Goal: Information Seeking & Learning: Learn about a topic

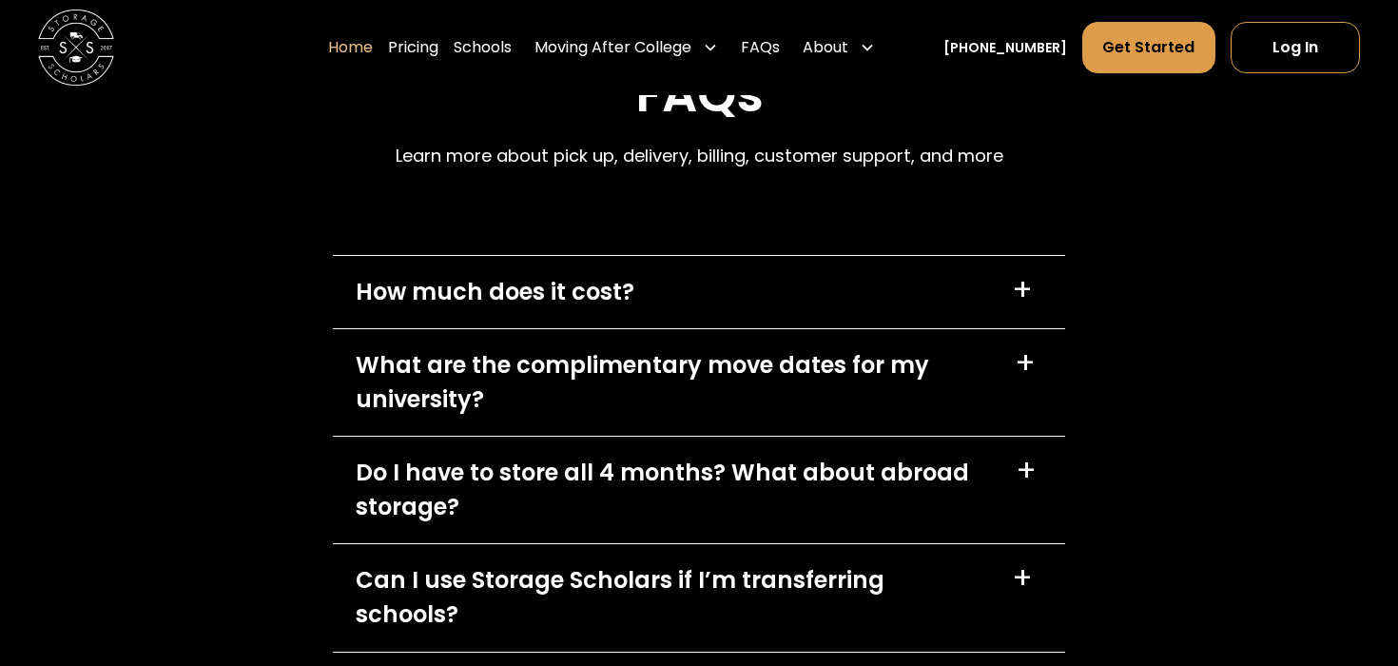
scroll to position [5376, 0]
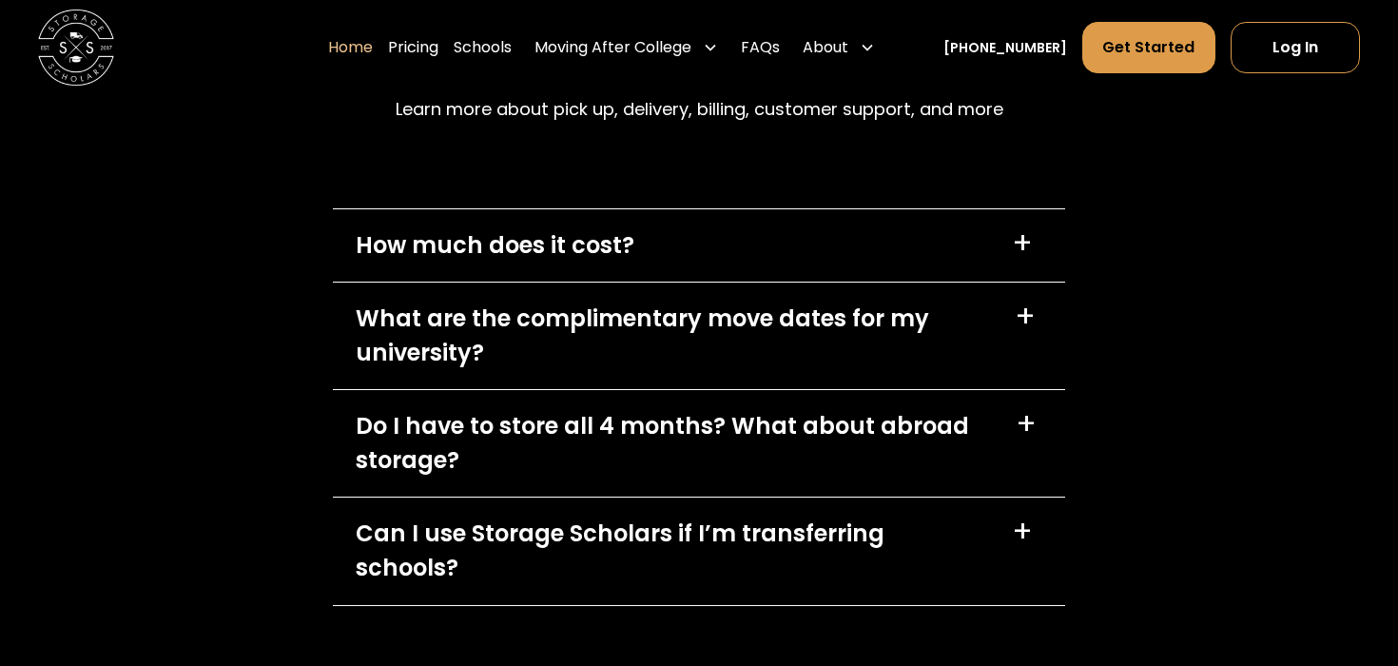
click at [1024, 228] on div "+" at bounding box center [1022, 243] width 21 height 30
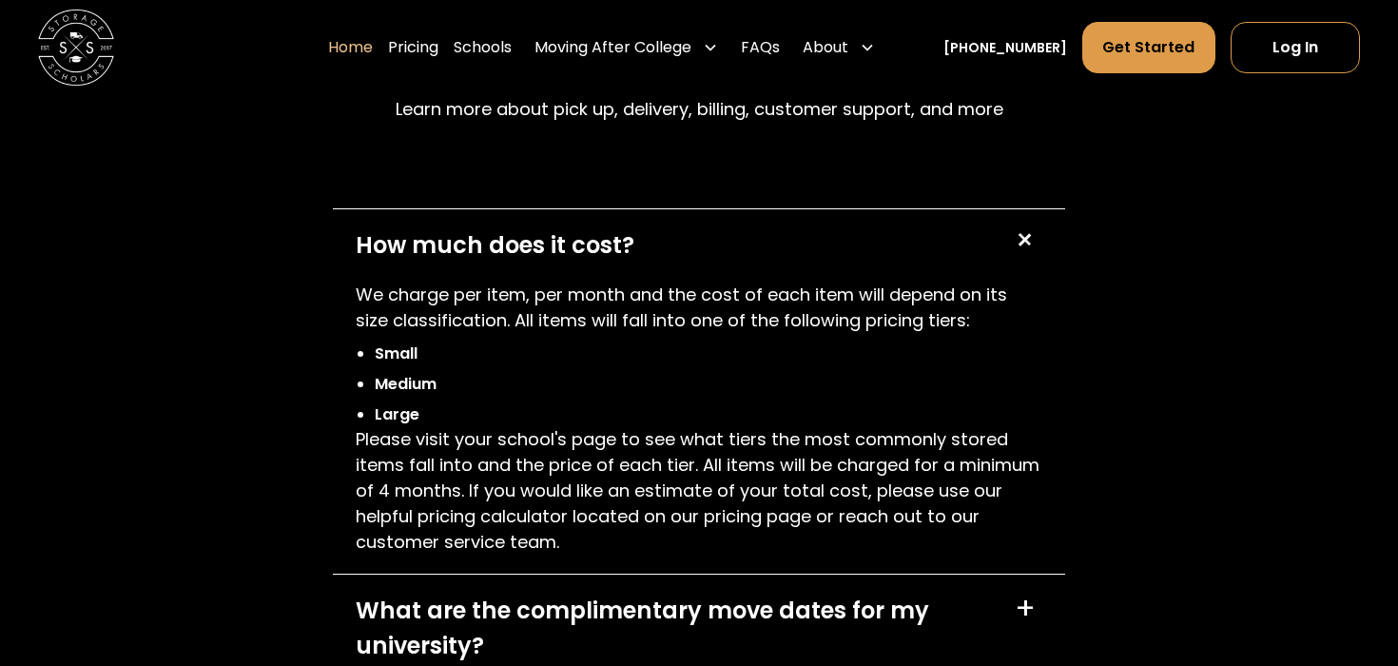
scroll to position [5391, 0]
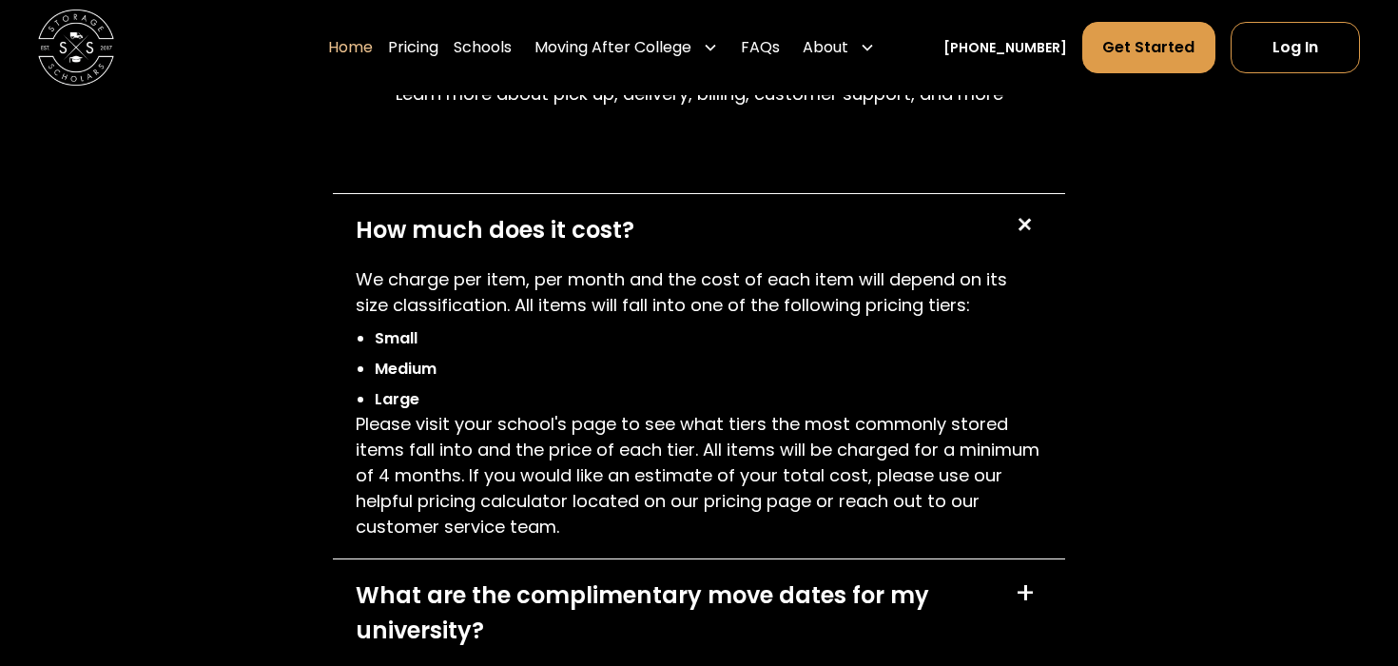
click at [1023, 219] on div "+" at bounding box center [1023, 224] width 36 height 36
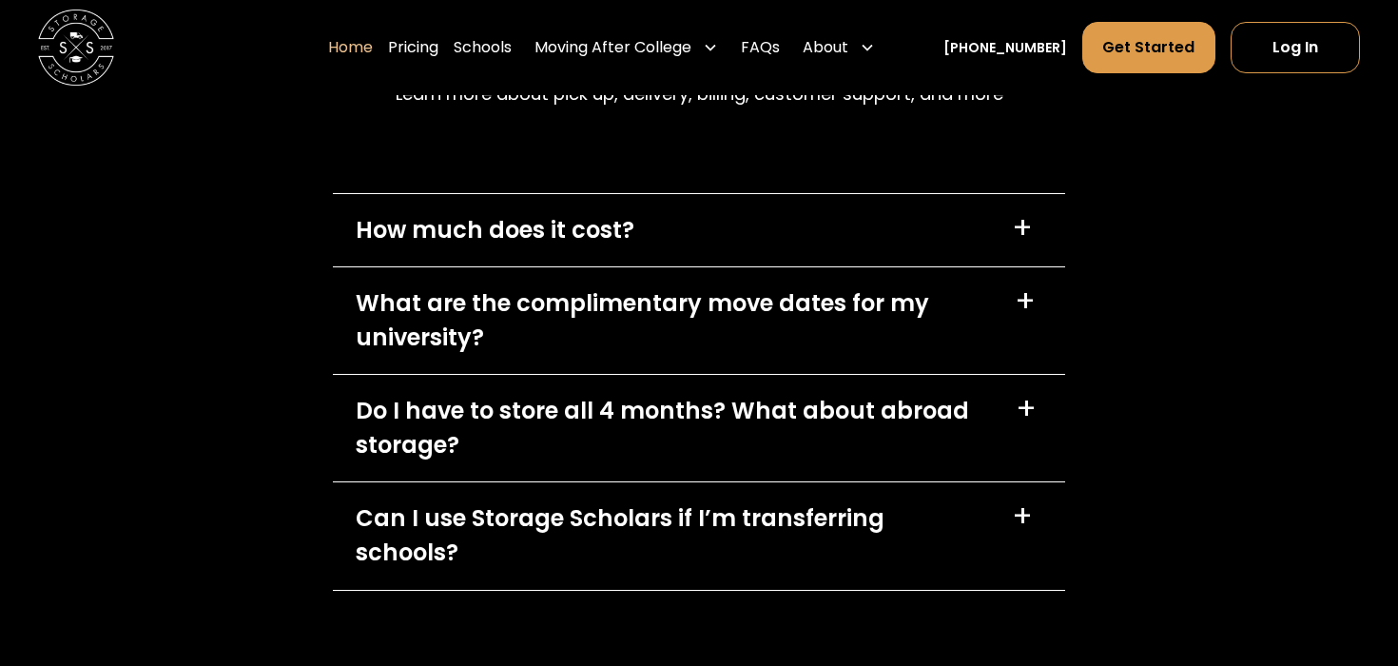
click at [1024, 295] on div "+" at bounding box center [1025, 301] width 21 height 30
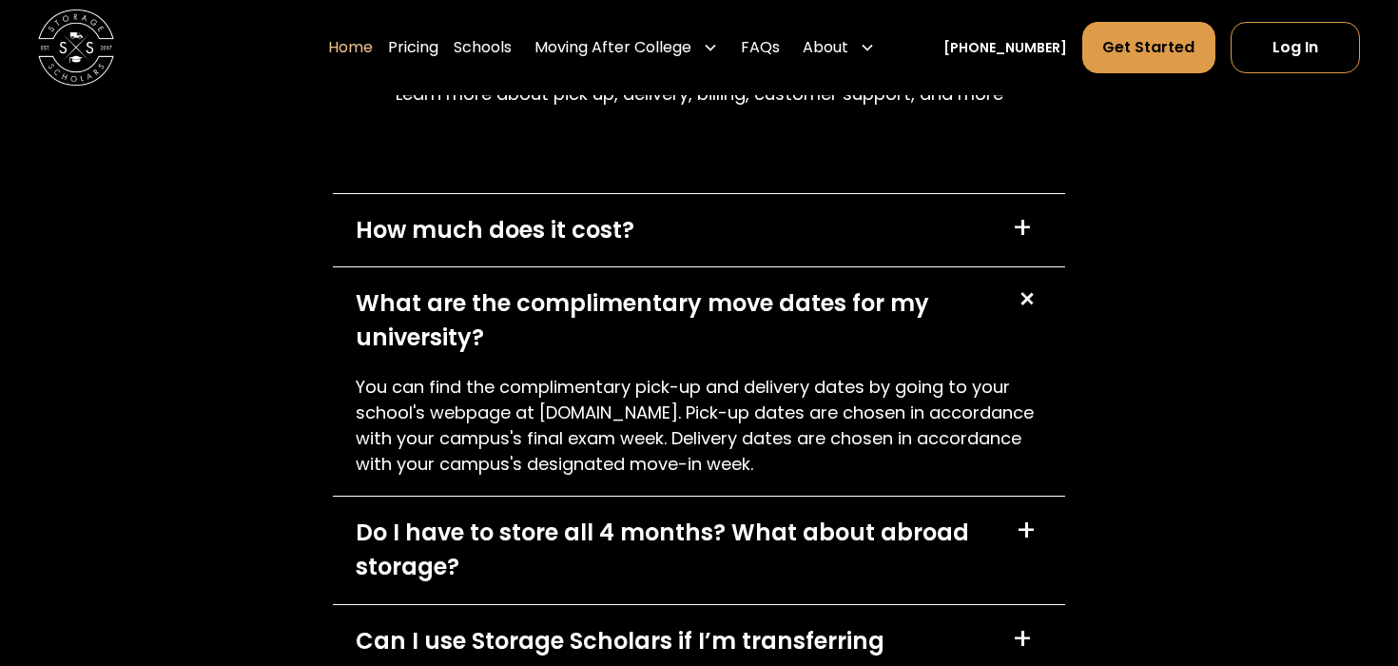
click at [1024, 295] on div "+" at bounding box center [1026, 299] width 36 height 36
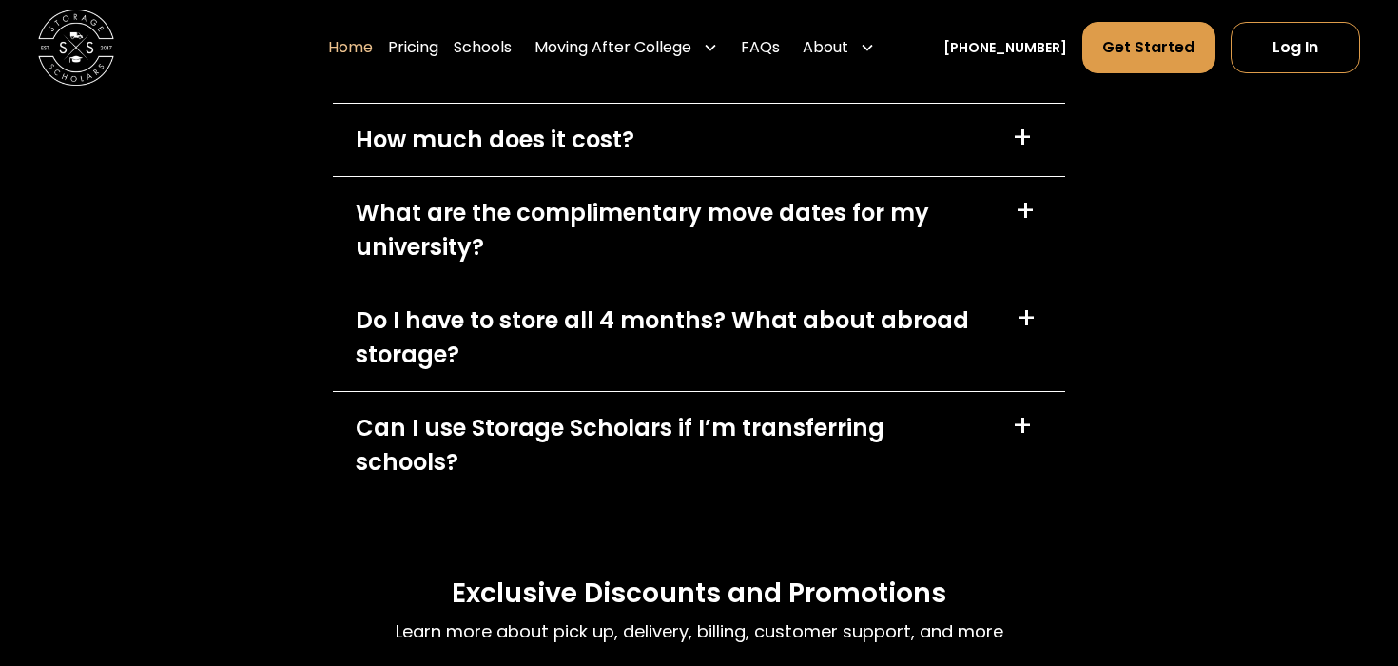
scroll to position [5489, 0]
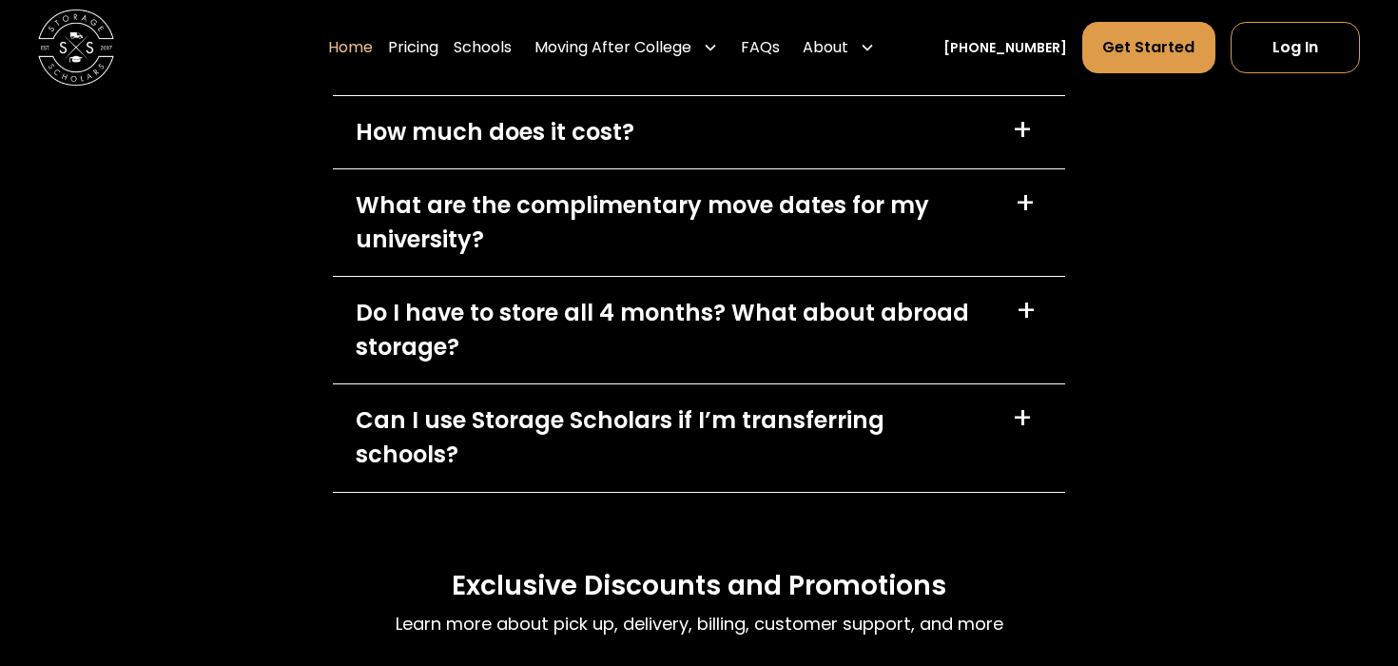
click at [1028, 322] on div "+" at bounding box center [1026, 311] width 21 height 30
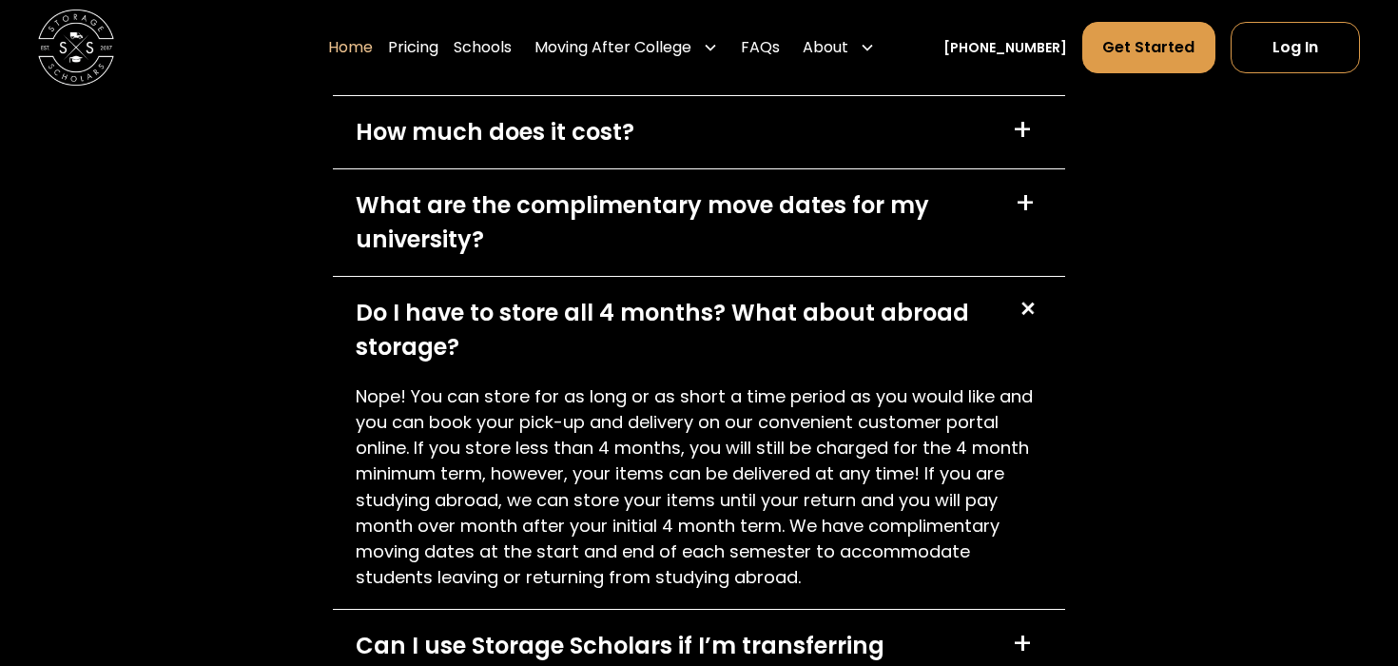
click at [1031, 313] on div "+" at bounding box center [1026, 309] width 36 height 36
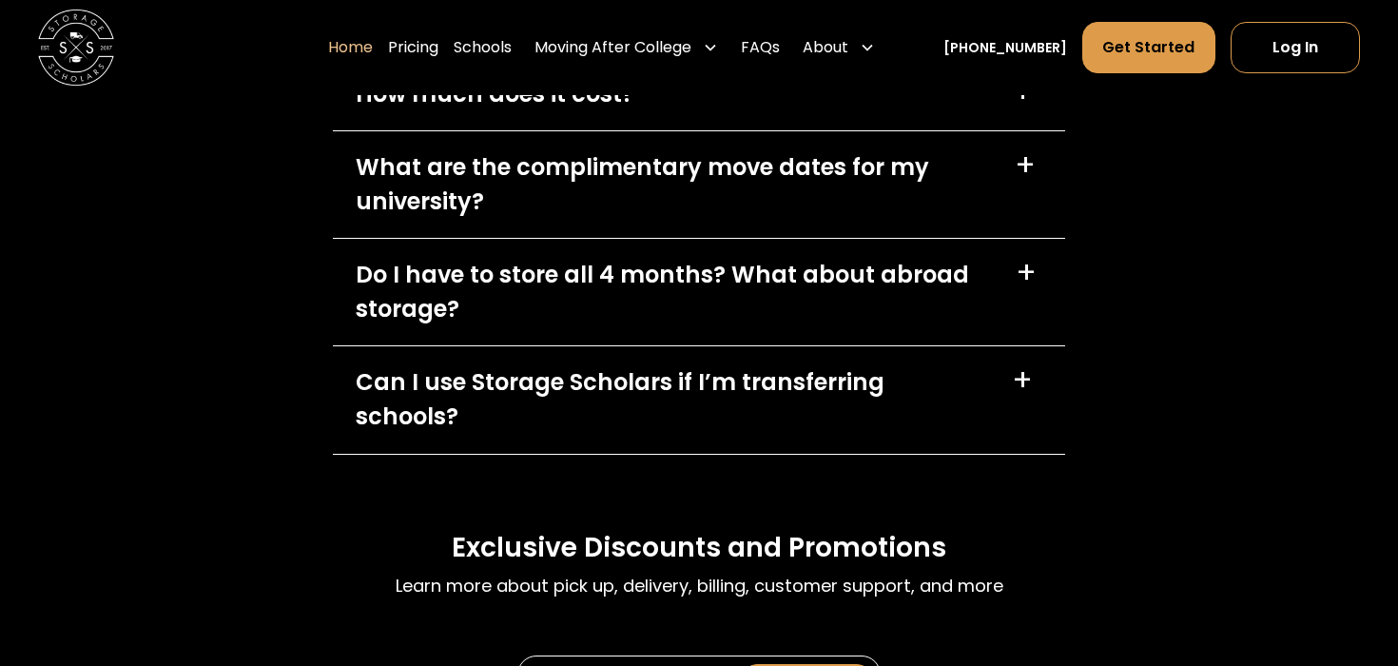
scroll to position [5528, 0]
click at [1045, 378] on div "Can I use Storage Scholars if I’m transferring schools? +" at bounding box center [699, 398] width 732 height 107
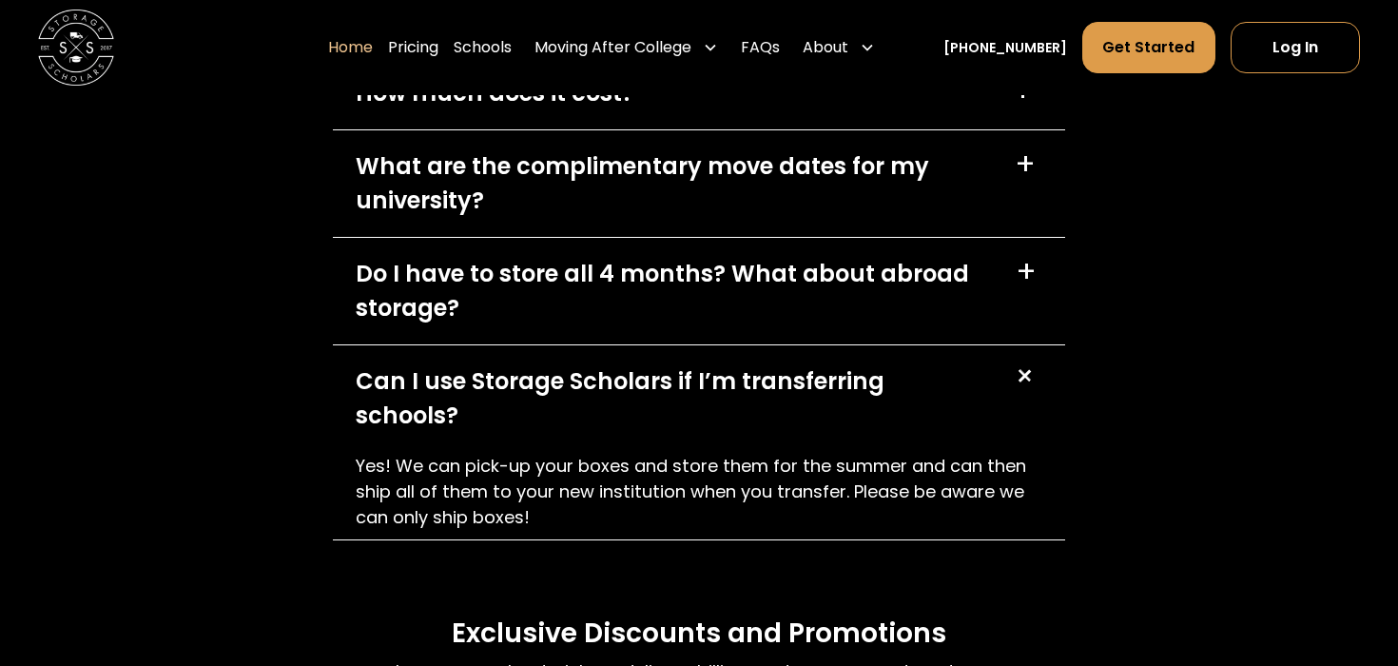
click at [1045, 379] on div "+" at bounding box center [1026, 380] width 43 height 43
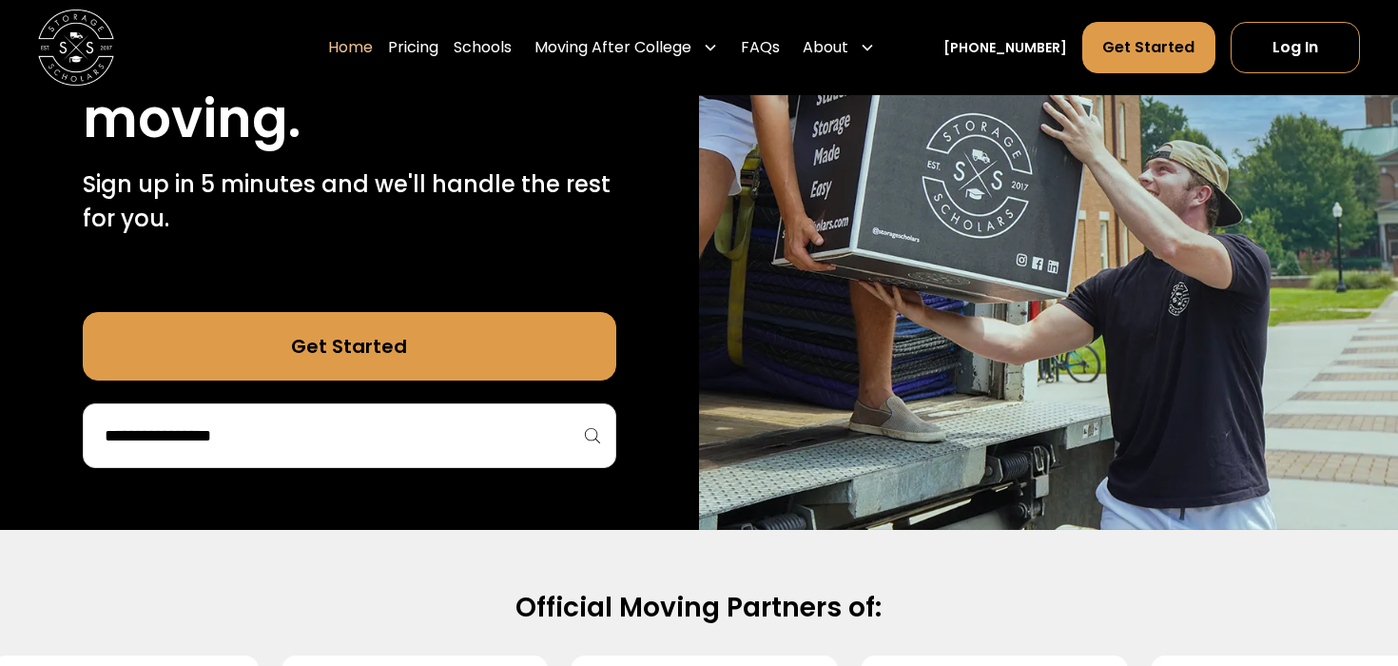
scroll to position [0, 0]
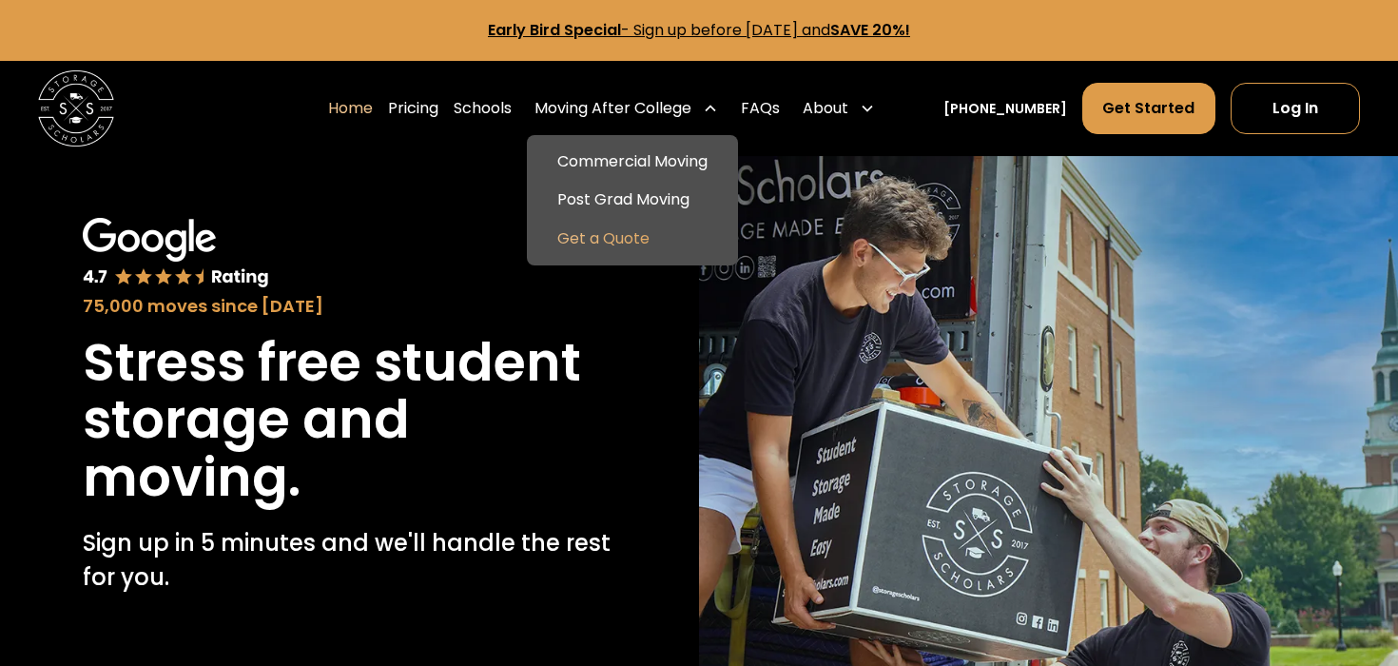
click at [634, 240] on link "Get a Quote" at bounding box center [632, 239] width 196 height 38
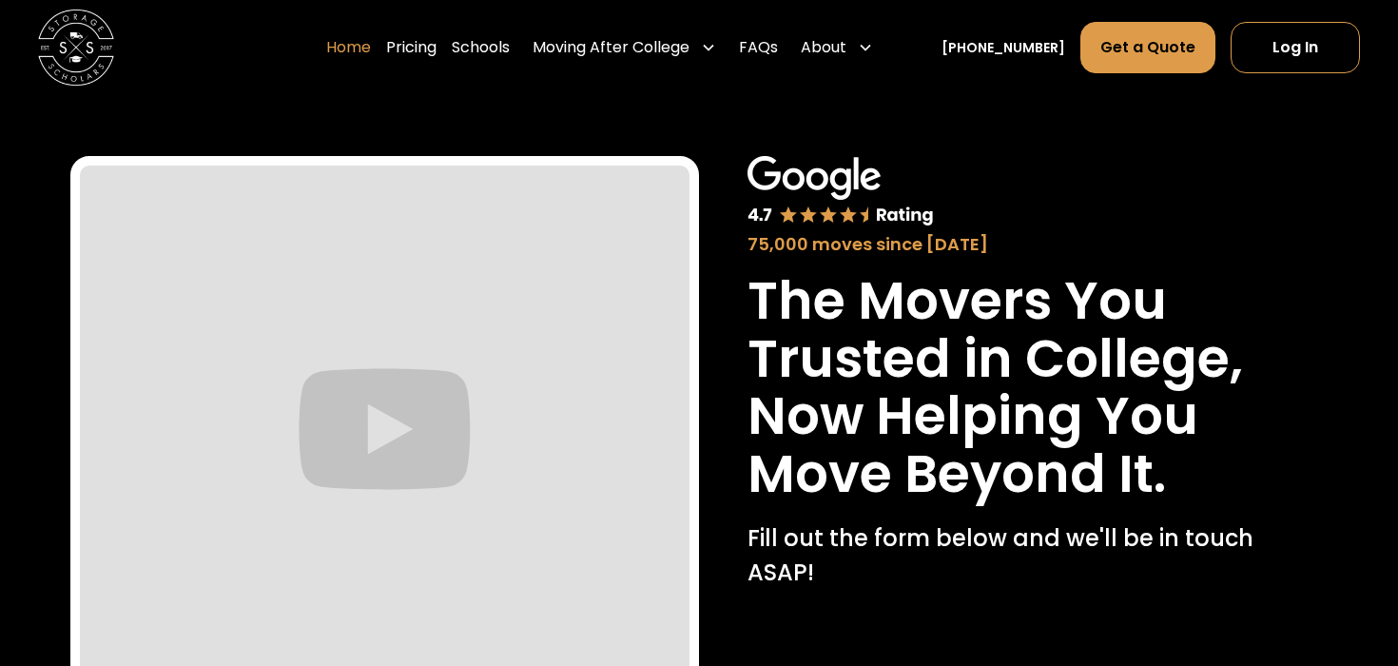
click at [371, 56] on link "Home" at bounding box center [348, 47] width 45 height 53
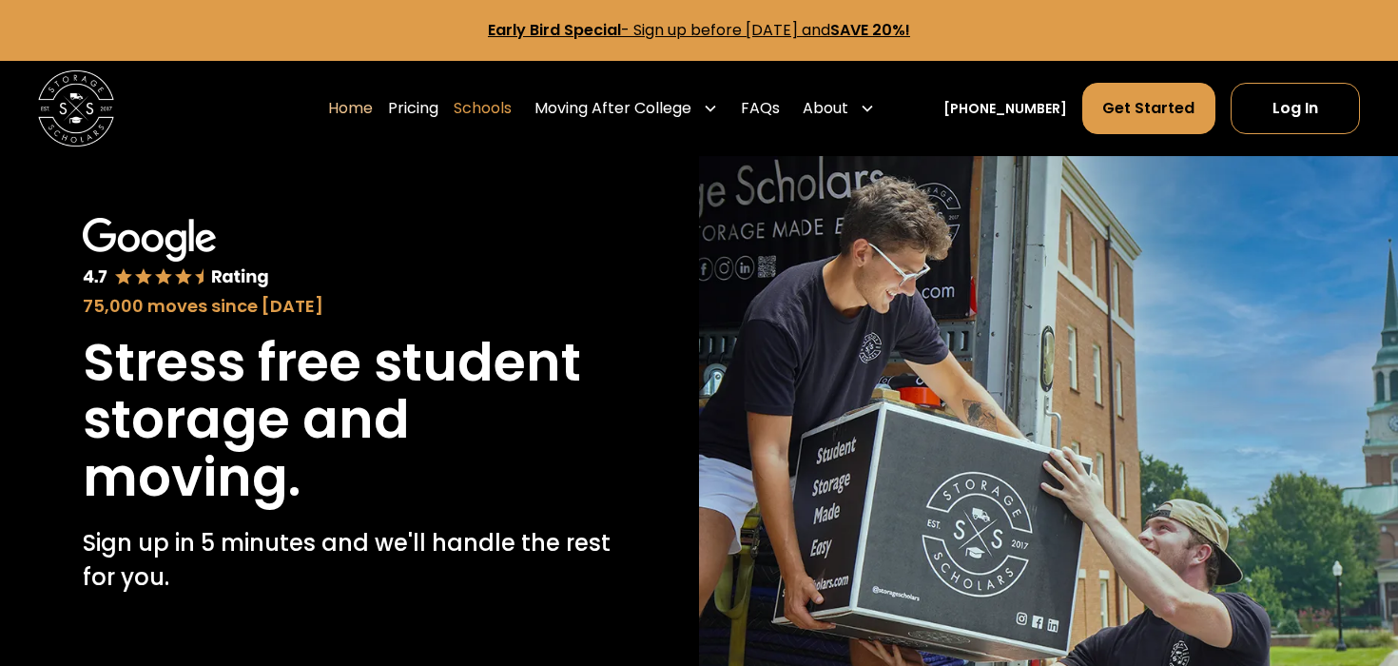
click at [493, 106] on link "Schools" at bounding box center [483, 108] width 58 height 53
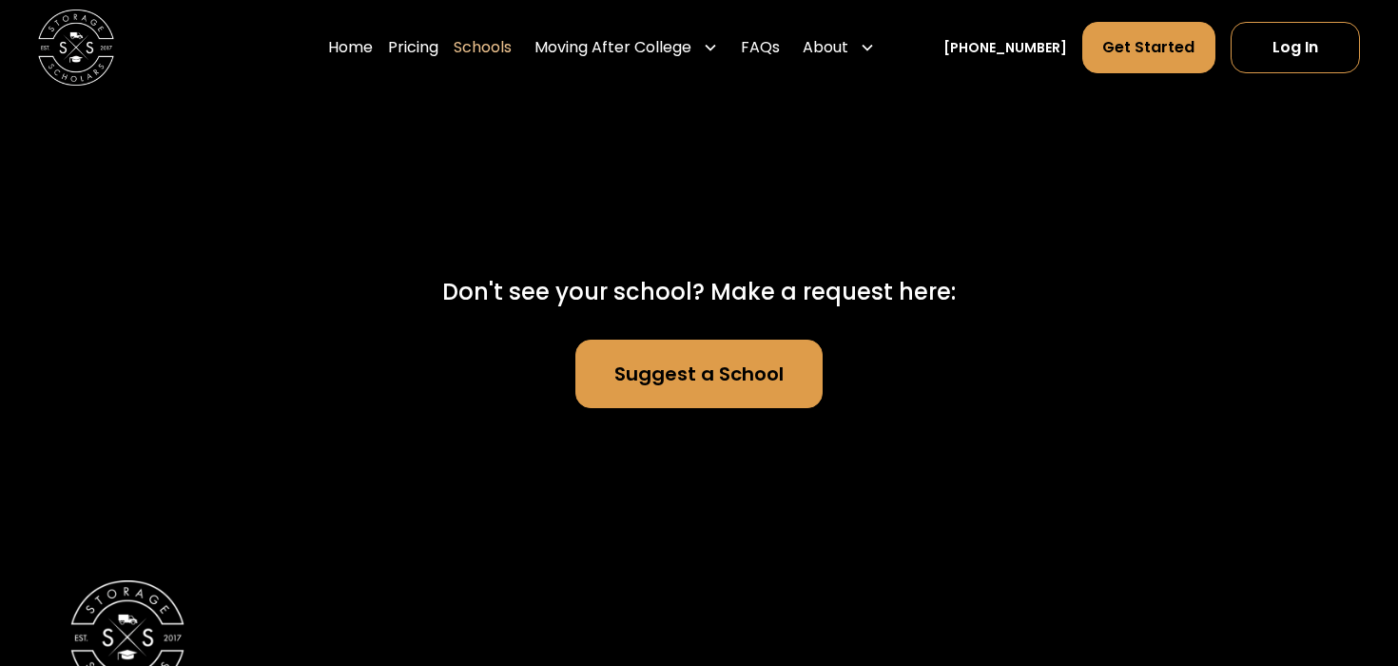
scroll to position [12295, 0]
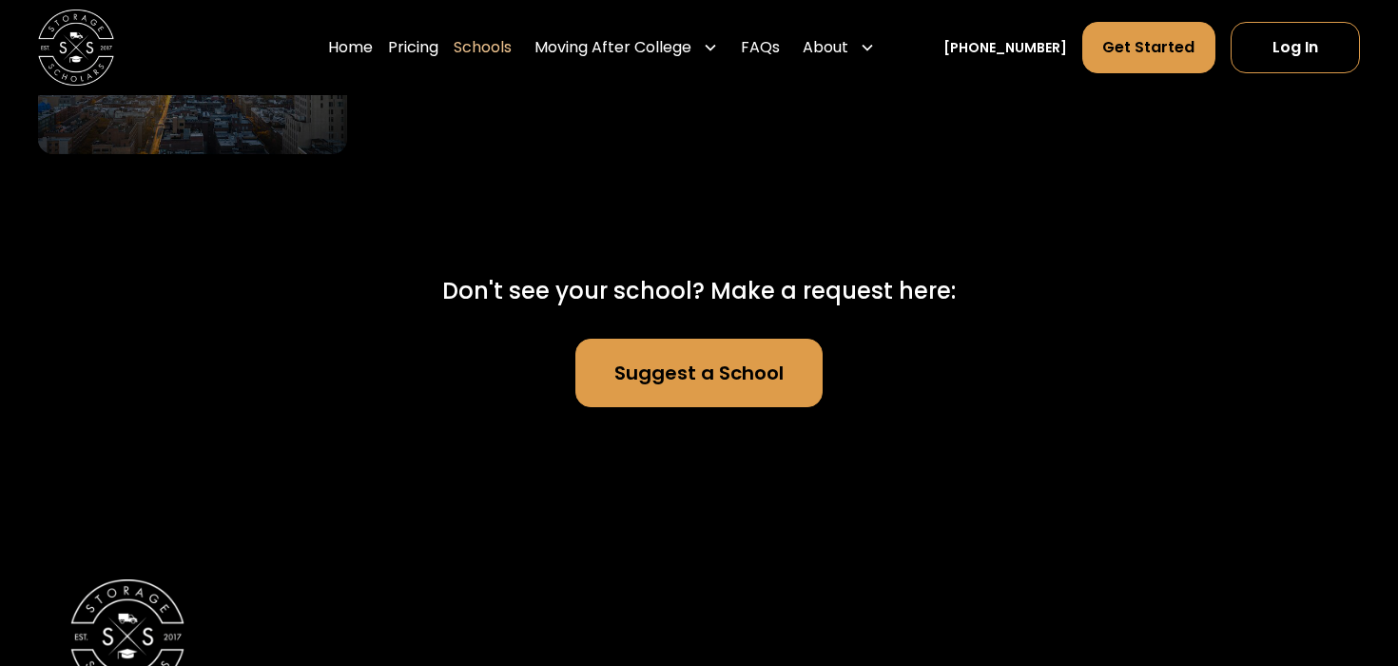
click at [640, 357] on link "Suggest a School" at bounding box center [698, 373] width 247 height 68
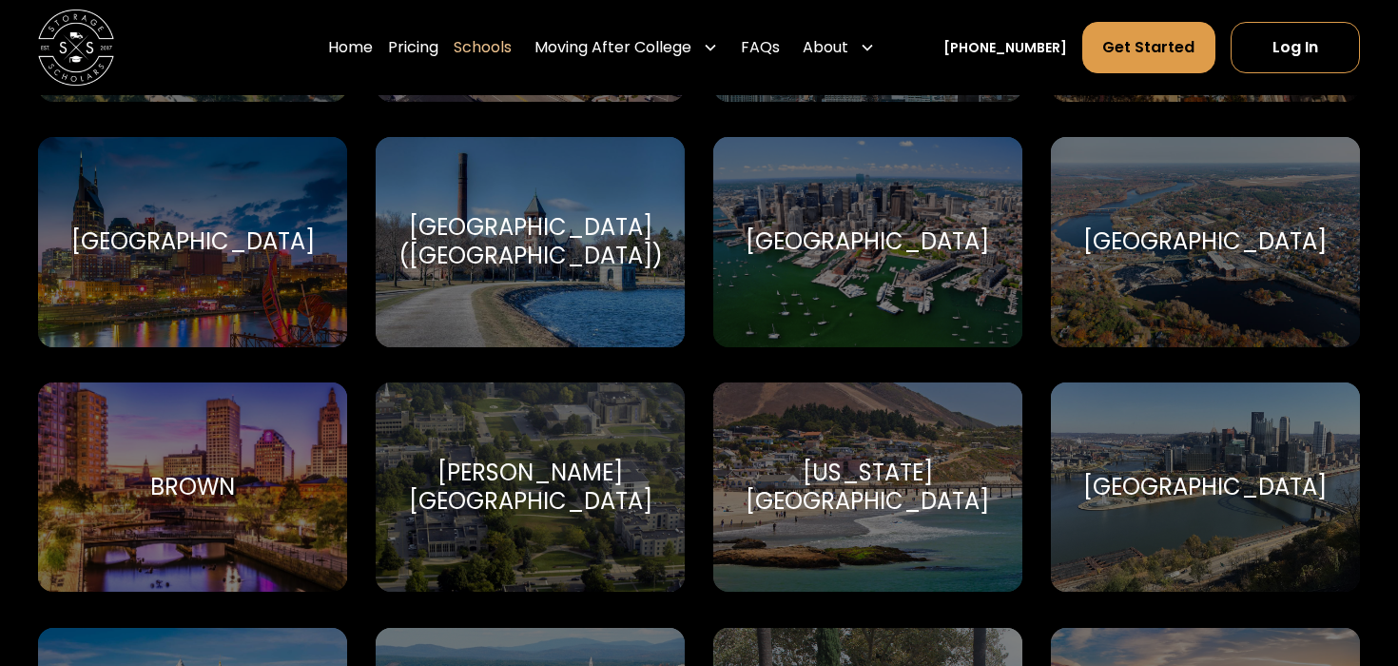
scroll to position [0, 0]
